Goal: Transaction & Acquisition: Subscribe to service/newsletter

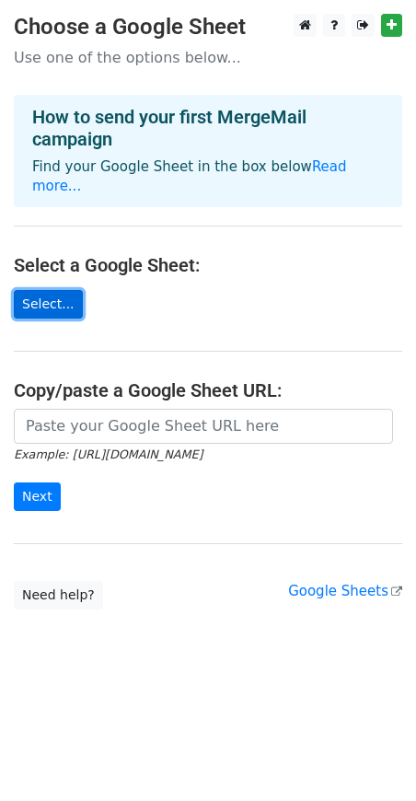
click at [27, 290] on link "Select..." at bounding box center [48, 304] width 69 height 29
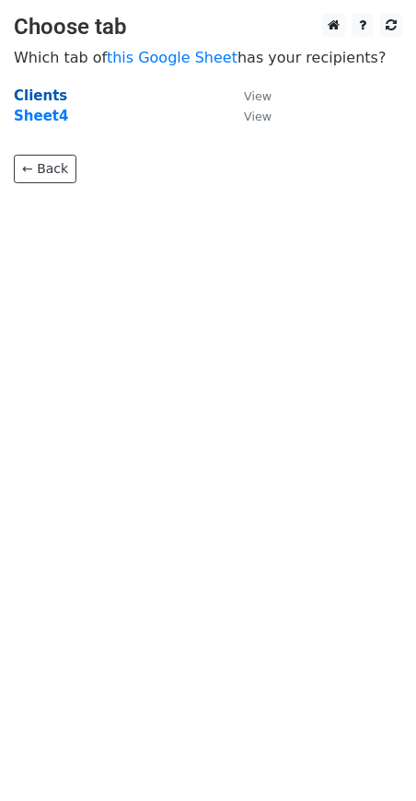
click at [48, 92] on strong "Clients" at bounding box center [40, 95] width 53 height 17
click at [262, 92] on small "View" at bounding box center [258, 96] width 28 height 14
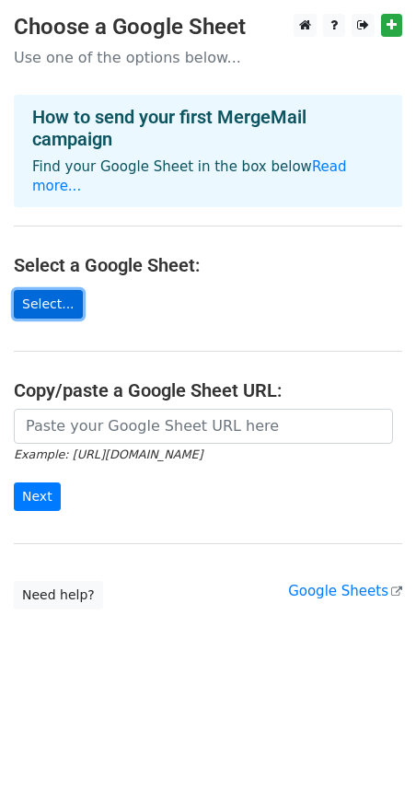
click at [39, 290] on link "Select..." at bounding box center [48, 304] width 69 height 29
click at [27, 254] on h4 "Select a Google Sheet:" at bounding box center [208, 265] width 389 height 22
click at [44, 290] on link "Select..." at bounding box center [48, 304] width 69 height 29
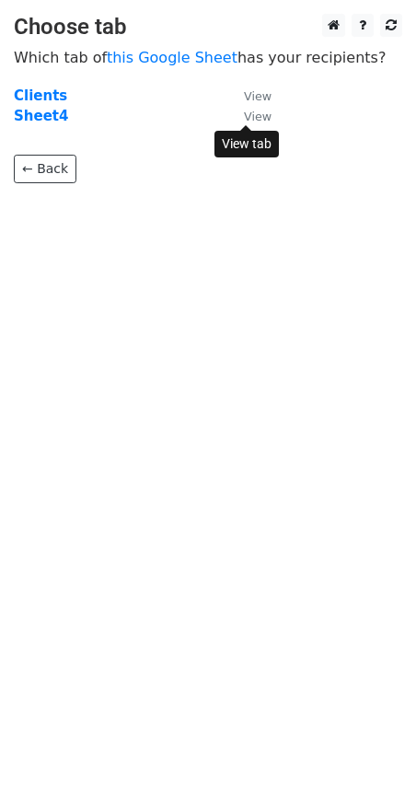
click at [266, 116] on small "View" at bounding box center [258, 117] width 28 height 14
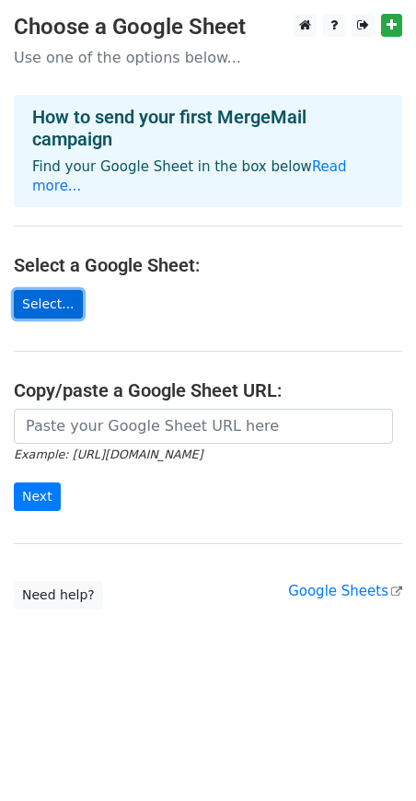
click at [52, 296] on link "Select..." at bounding box center [48, 304] width 69 height 29
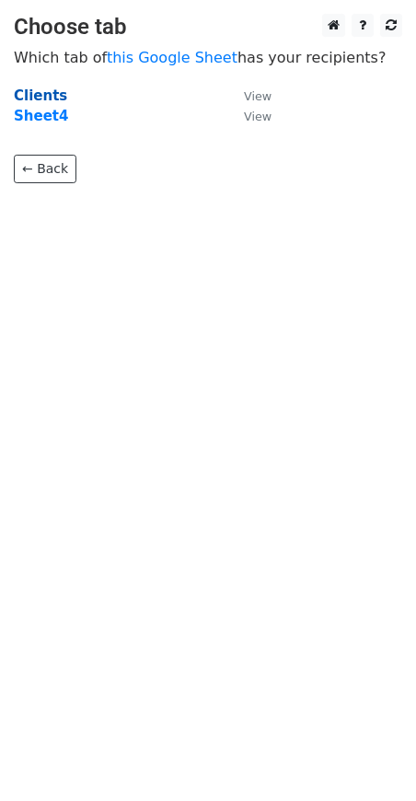
click at [44, 92] on strong "Clients" at bounding box center [40, 95] width 53 height 17
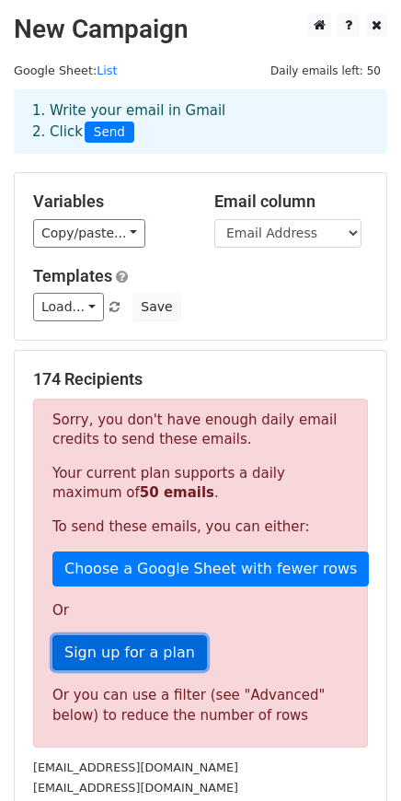
click at [143, 647] on link "Sign up for a plan" at bounding box center [129, 652] width 155 height 35
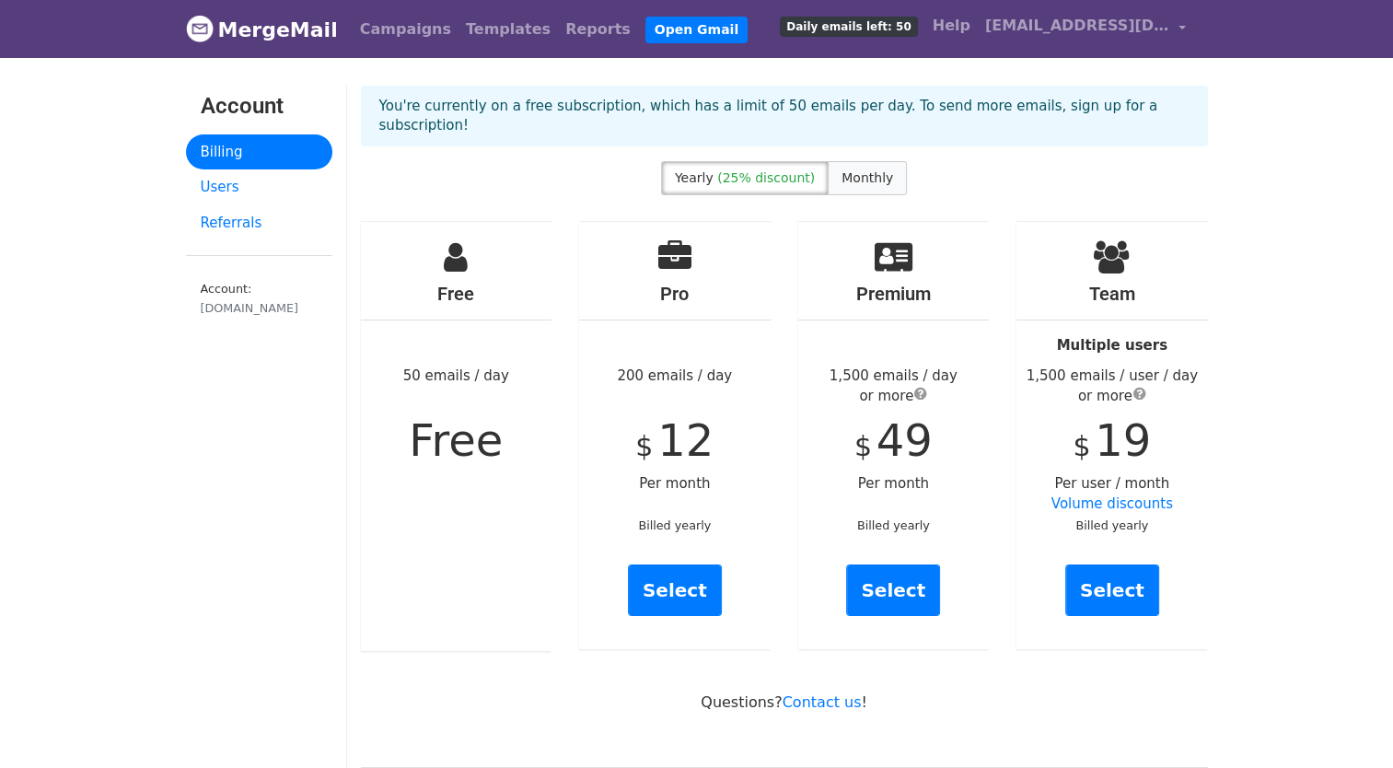
click at [866, 170] on span "Monthly" at bounding box center [868, 177] width 52 height 15
click at [801, 170] on span "(25% discount)" at bounding box center [766, 177] width 98 height 15
